Goal: Task Accomplishment & Management: Manage account settings

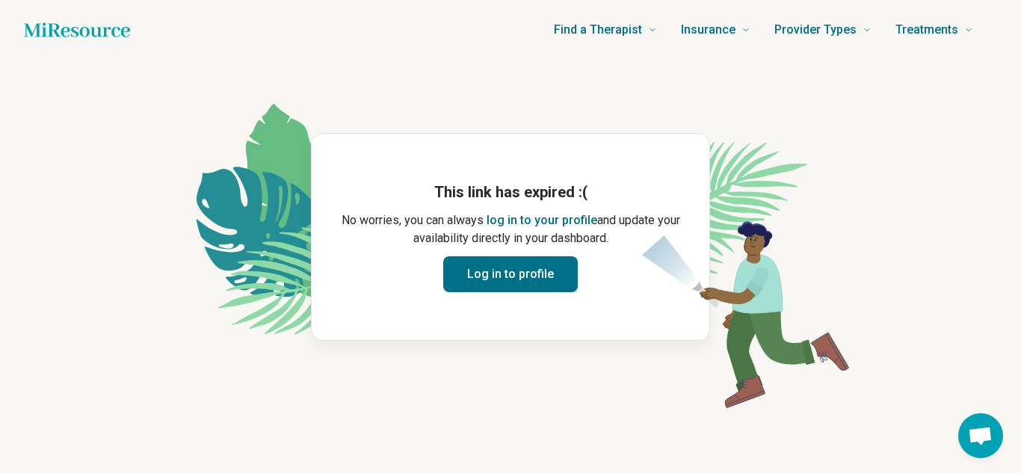
click at [512, 266] on button "Log in to profile" at bounding box center [510, 274] width 135 height 36
click at [512, 269] on button "Log in to profile" at bounding box center [510, 274] width 135 height 36
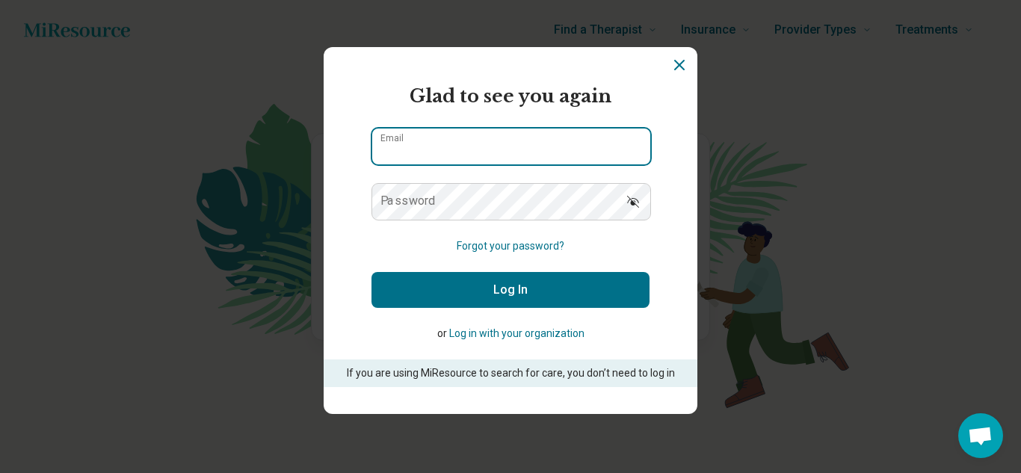
type input "**********"
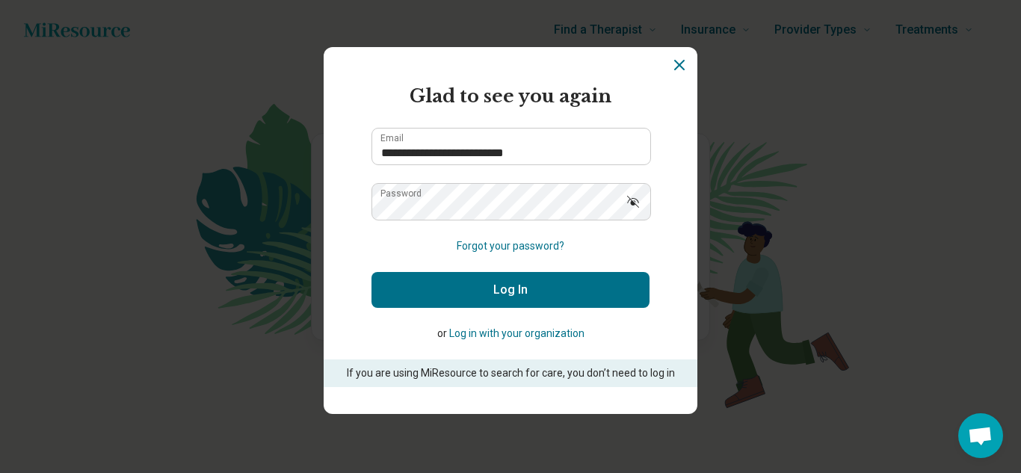
click at [632, 201] on icon "Show password" at bounding box center [633, 202] width 12 height 12
click at [478, 287] on button "Log In" at bounding box center [510, 290] width 278 height 36
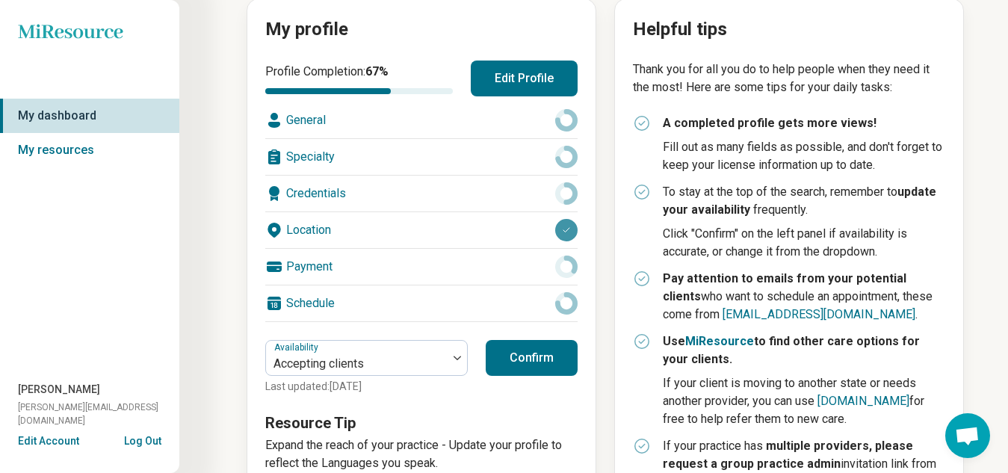
scroll to position [253, 0]
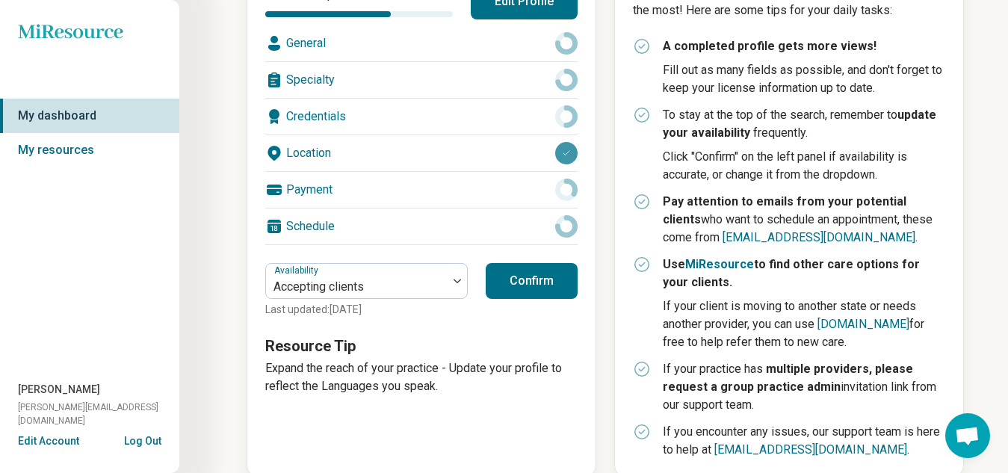
click at [545, 280] on button "Confirm" at bounding box center [532, 281] width 92 height 36
click at [543, 282] on button "Confirm" at bounding box center [532, 281] width 92 height 36
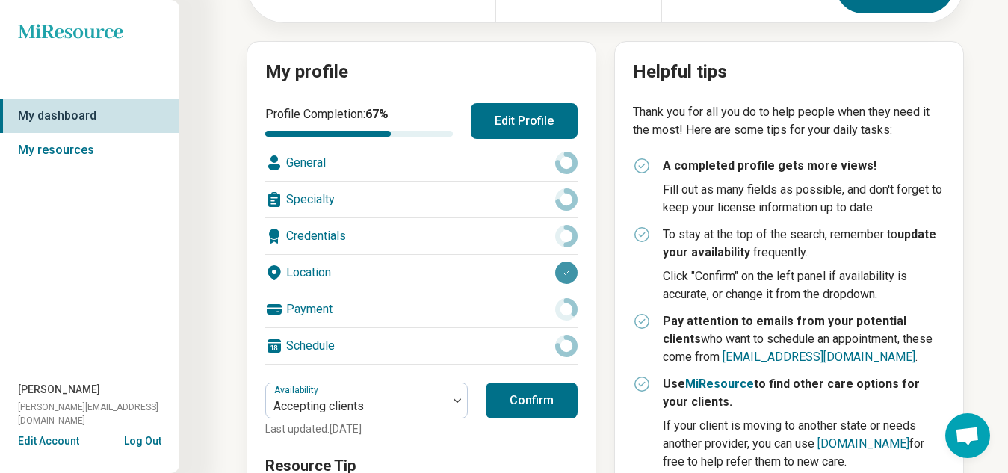
scroll to position [135, 0]
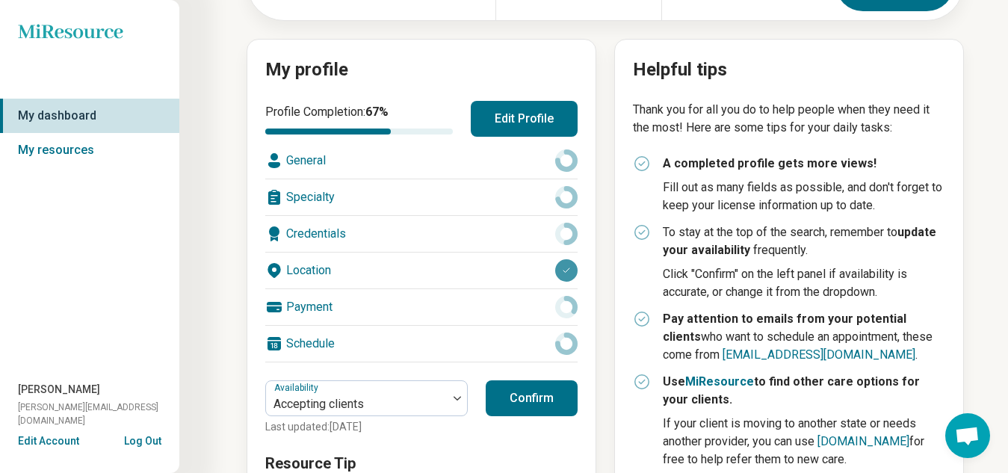
click at [528, 392] on button "Confirm" at bounding box center [532, 398] width 92 height 36
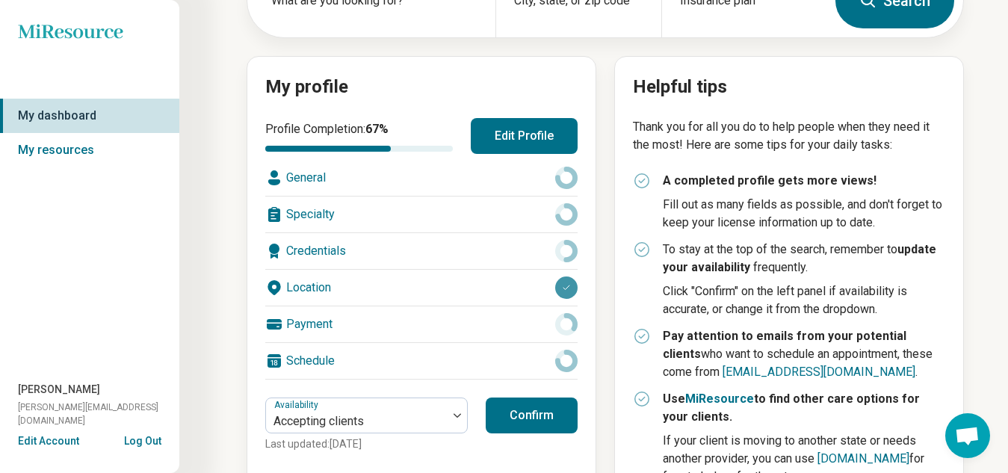
scroll to position [119, 0]
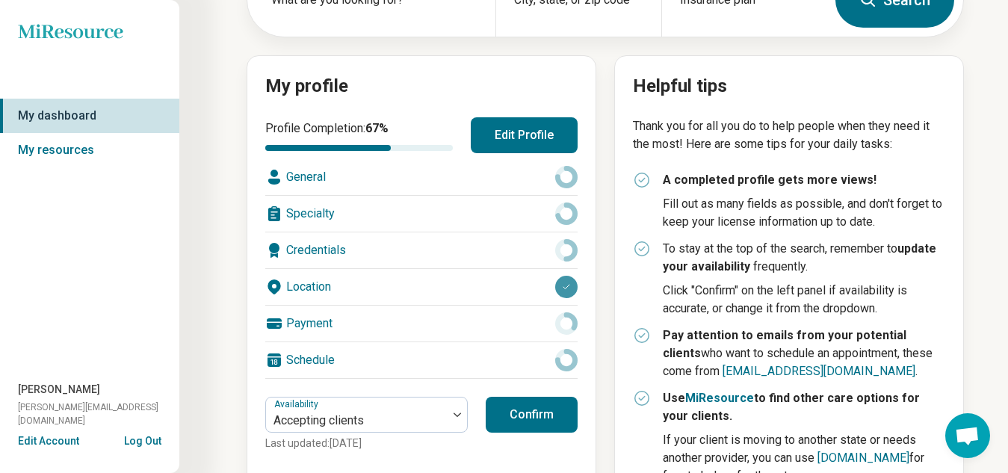
click at [507, 133] on button "Edit Profile" at bounding box center [524, 135] width 107 height 36
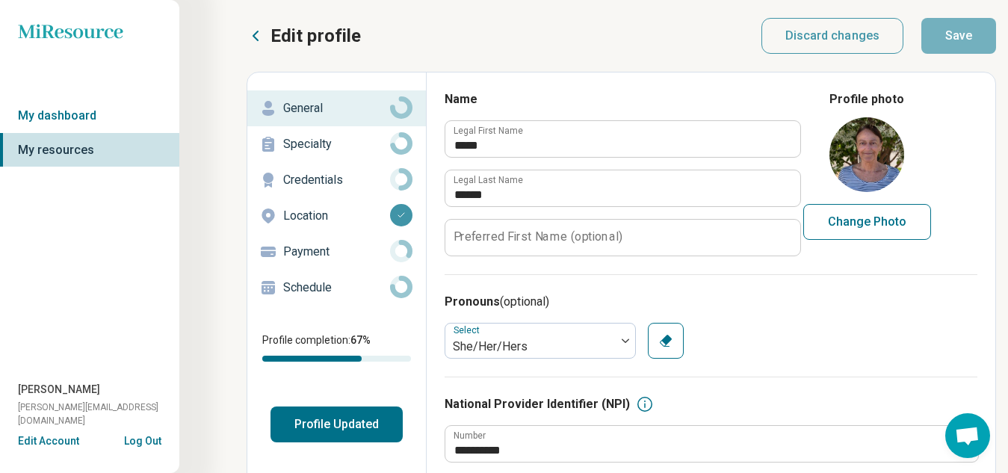
click at [326, 428] on button "Profile Updated" at bounding box center [337, 425] width 132 height 36
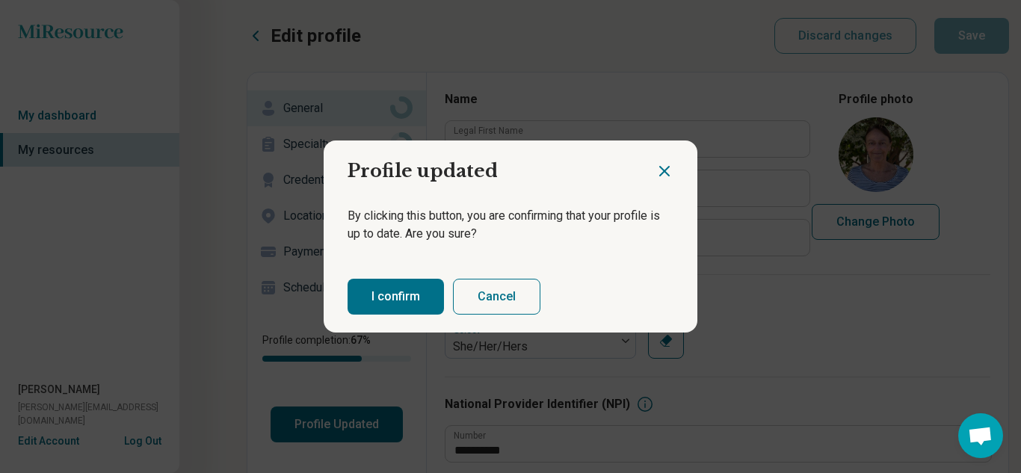
click at [389, 289] on button "I confirm" at bounding box center [396, 297] width 96 height 36
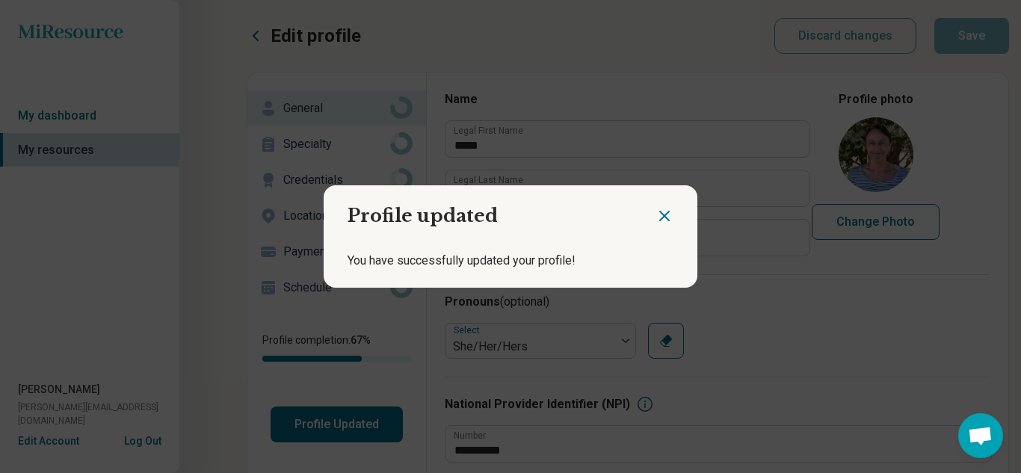
click at [667, 213] on icon "Close dialog" at bounding box center [664, 216] width 18 height 18
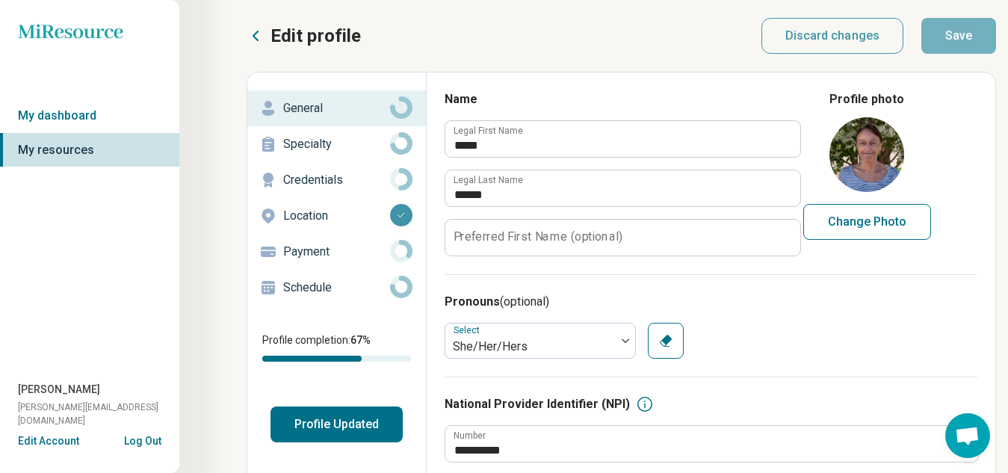
click at [256, 31] on icon at bounding box center [256, 36] width 18 height 18
